Goal: Task Accomplishment & Management: Complete application form

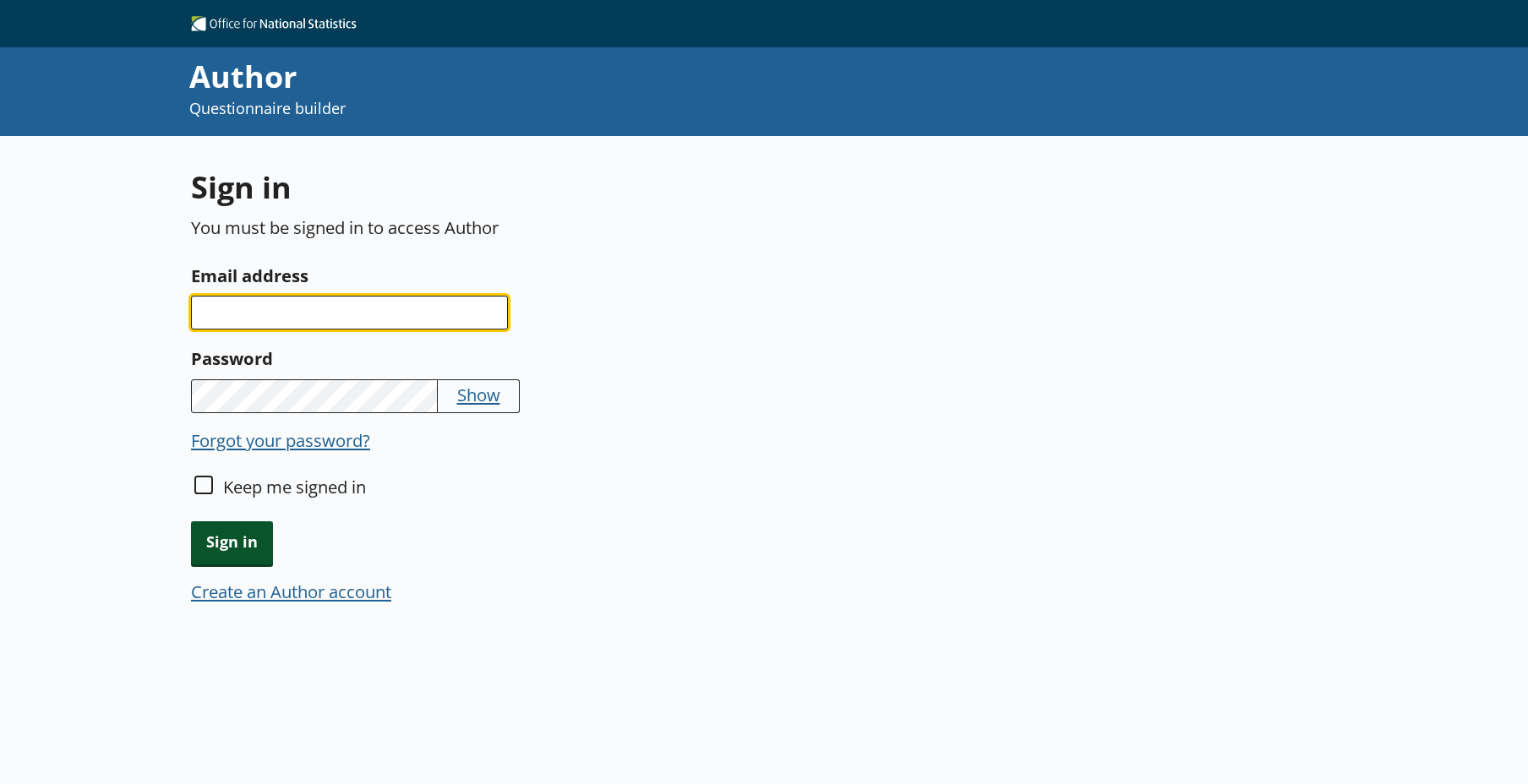
type input "paul.joel@ons.gov.uk"
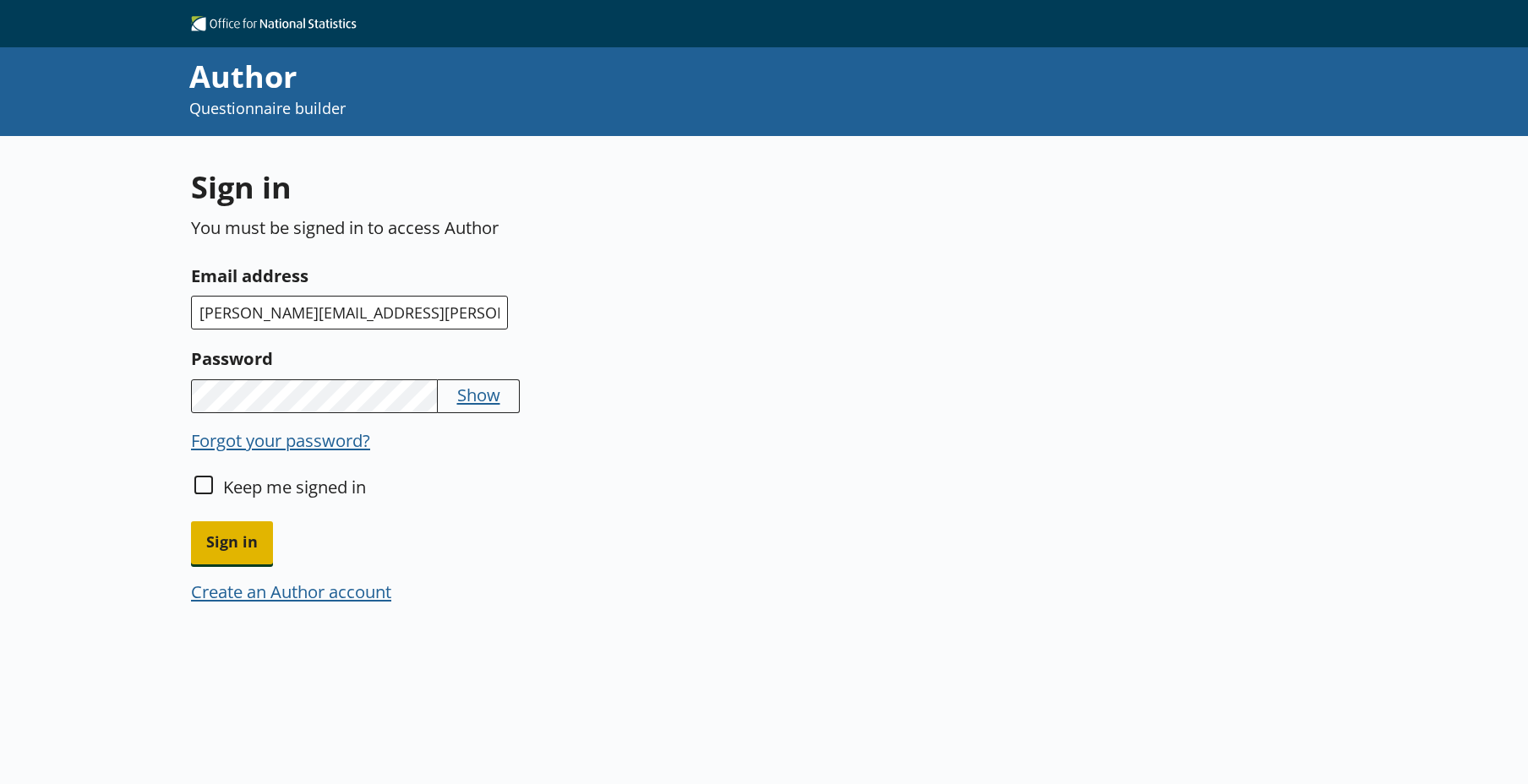
click at [241, 532] on span "Sign in" at bounding box center [232, 542] width 82 height 43
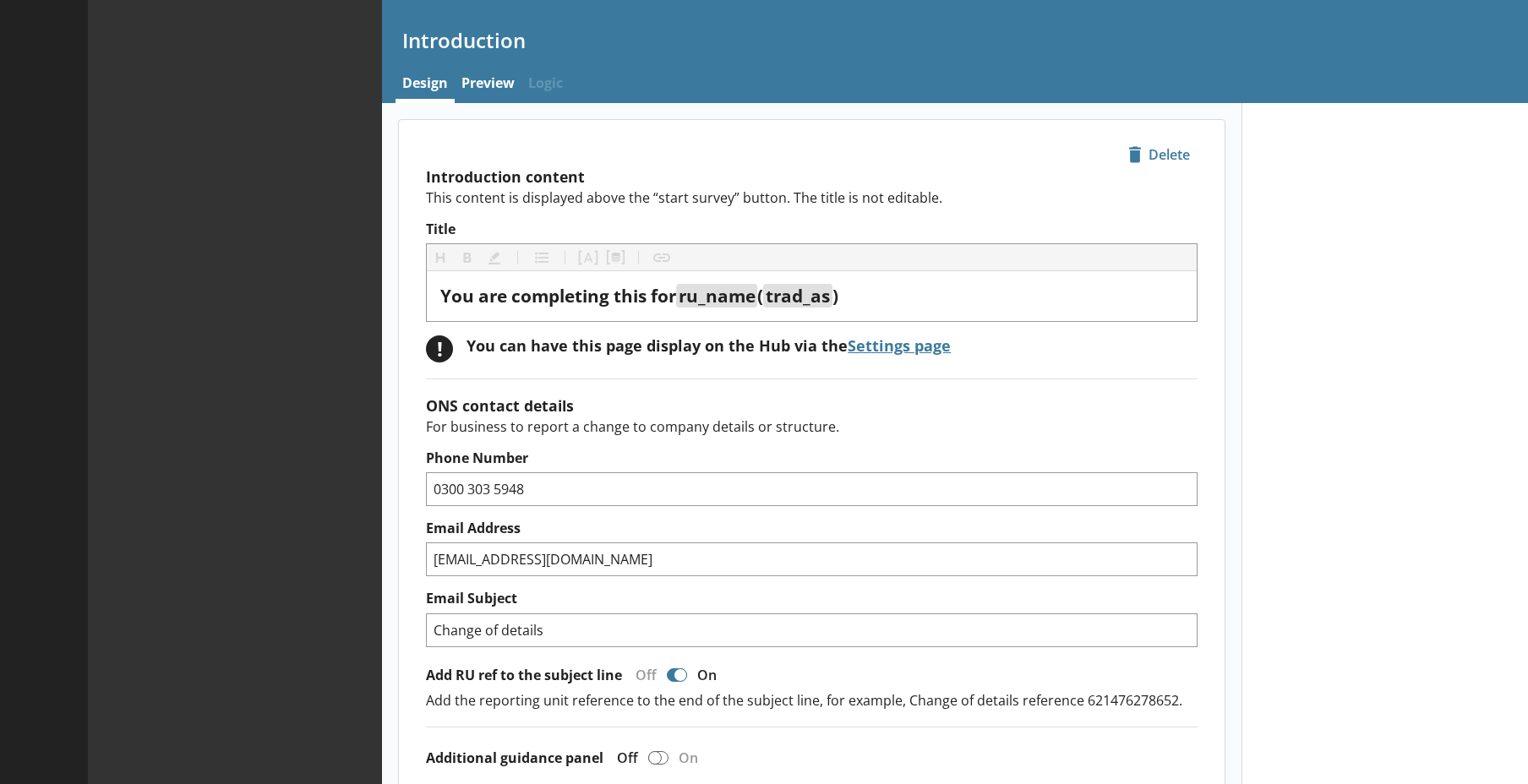
type textarea "x"
